Goal: Navigation & Orientation: Find specific page/section

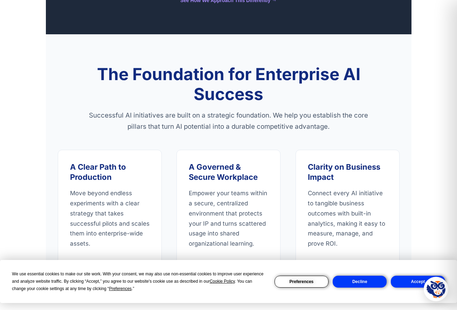
scroll to position [545, 0]
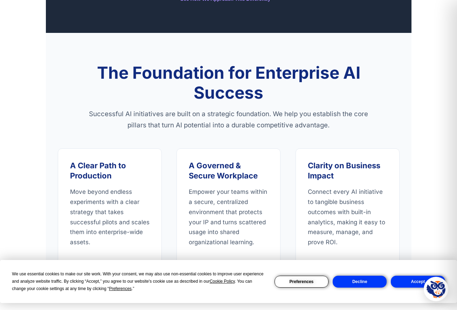
click at [369, 281] on button "Decline" at bounding box center [360, 282] width 54 height 12
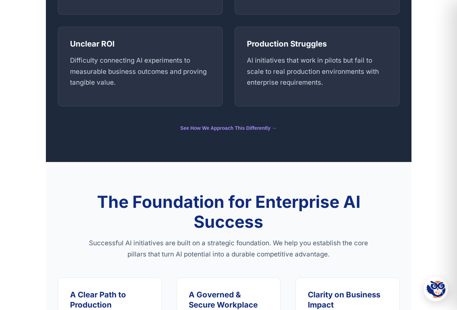
scroll to position [0, 0]
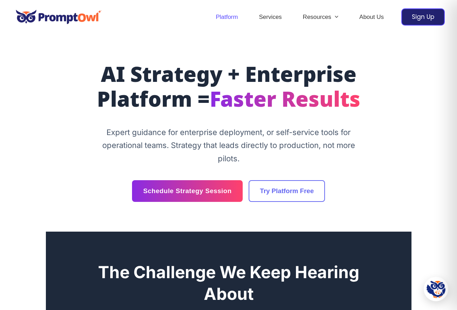
click at [227, 12] on link "Platform" at bounding box center [226, 17] width 43 height 25
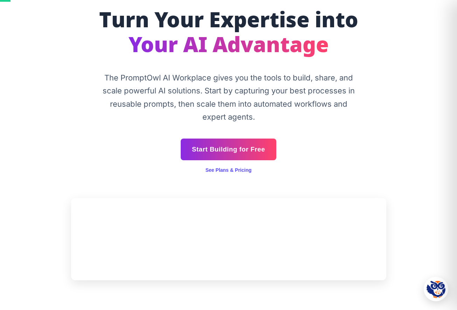
scroll to position [54, 0]
